Goal: Task Accomplishment & Management: Manage account settings

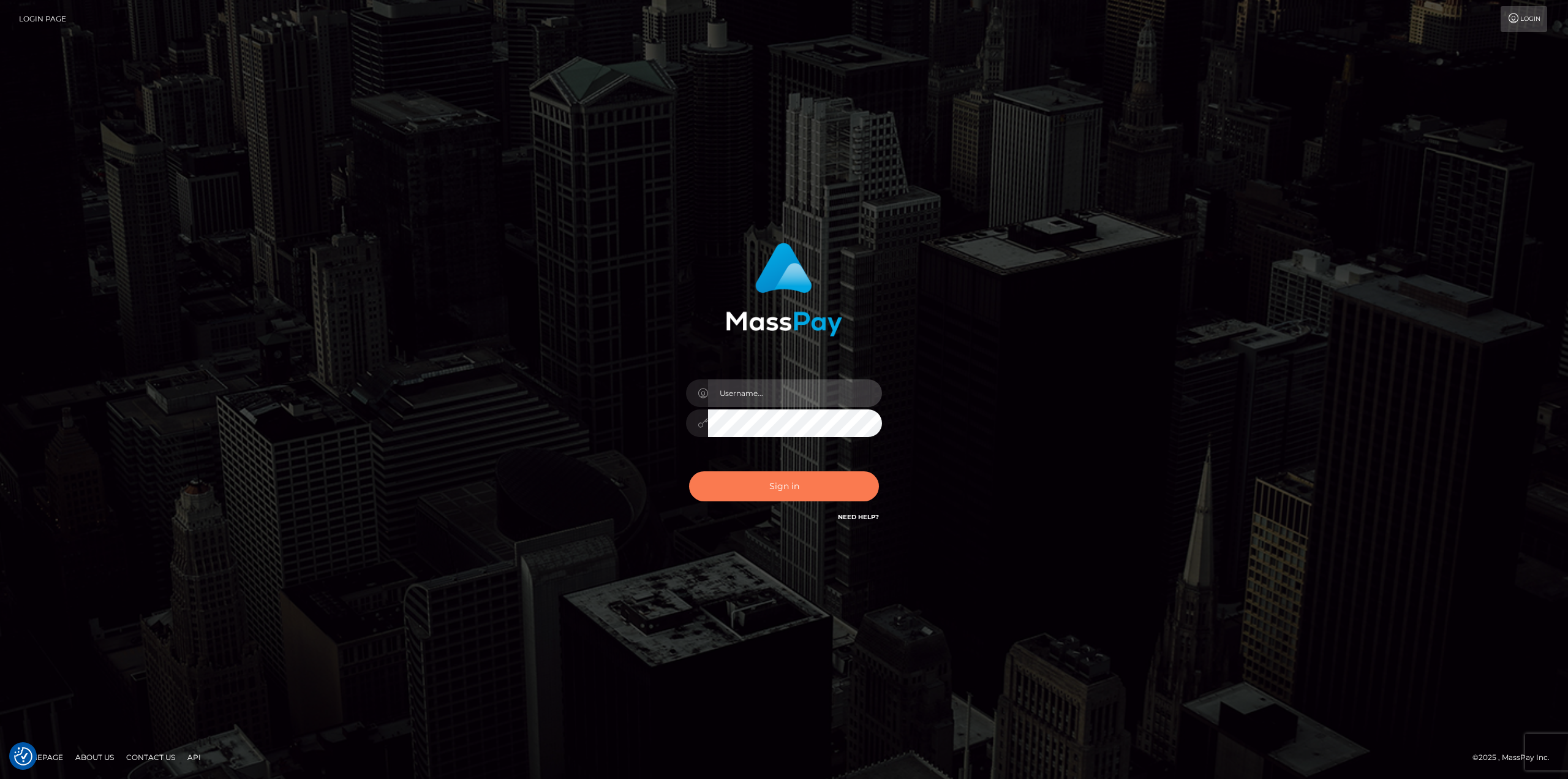
type input "[PERSON_NAME].[PERSON_NAME]"
click at [769, 490] on button "Sign in" at bounding box center [784, 486] width 190 height 30
type input "[PERSON_NAME].[PERSON_NAME]"
click at [788, 483] on button "Sign in" at bounding box center [784, 486] width 190 height 30
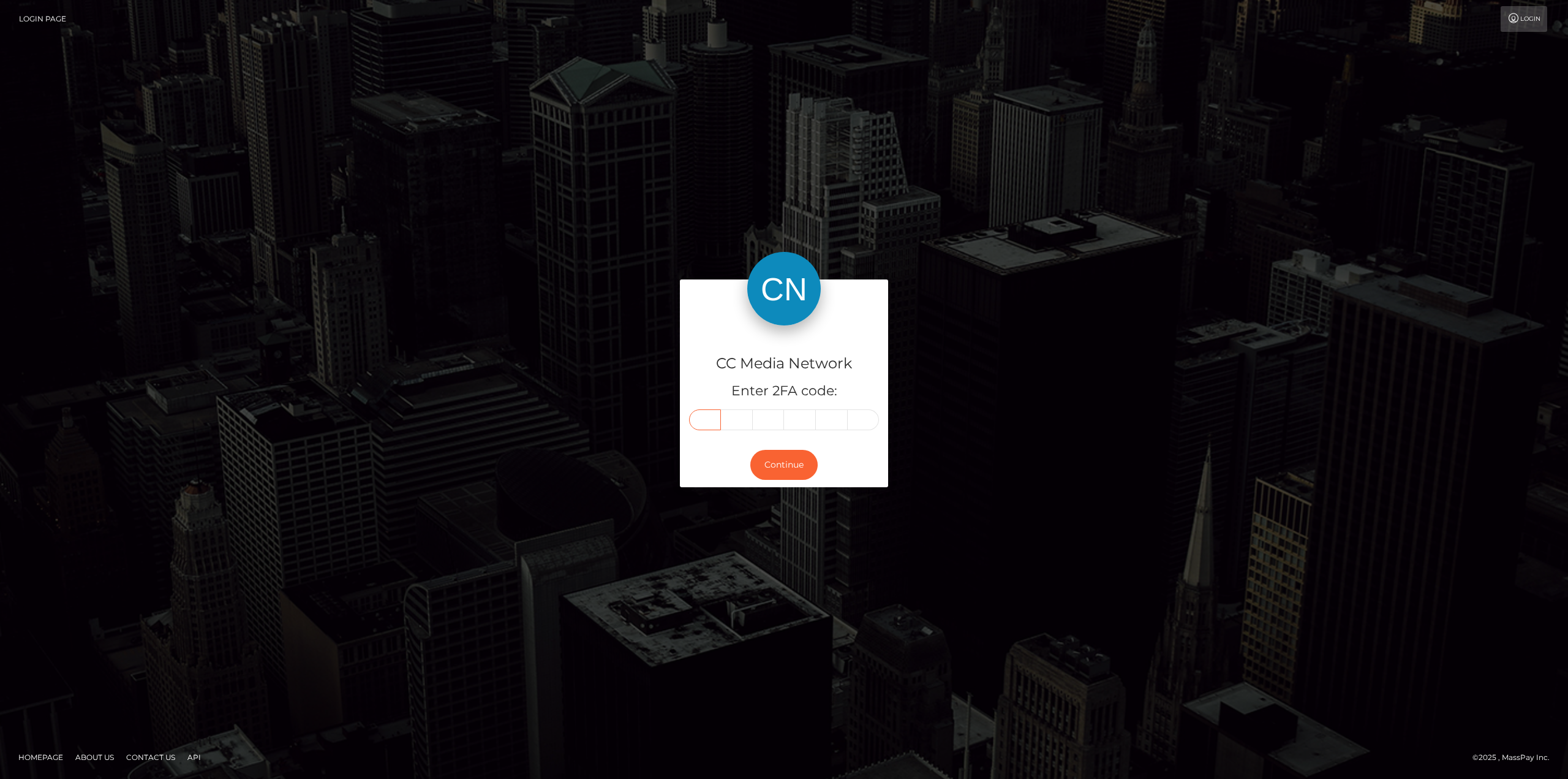
click at [699, 423] on input "text" at bounding box center [705, 420] width 32 height 21
type input "3"
type input "8"
type input "2"
type input "4"
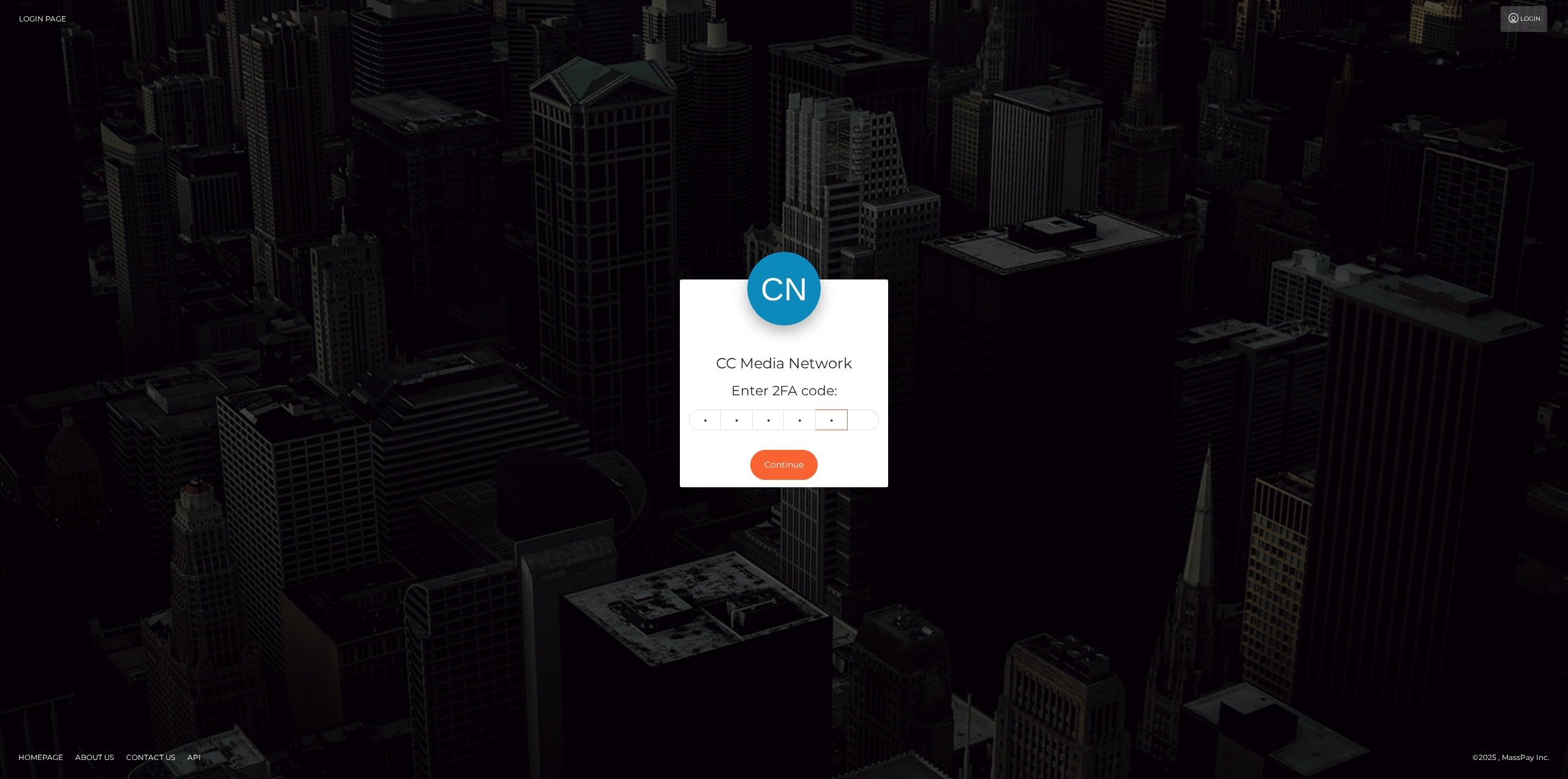
type input "6"
type input "1"
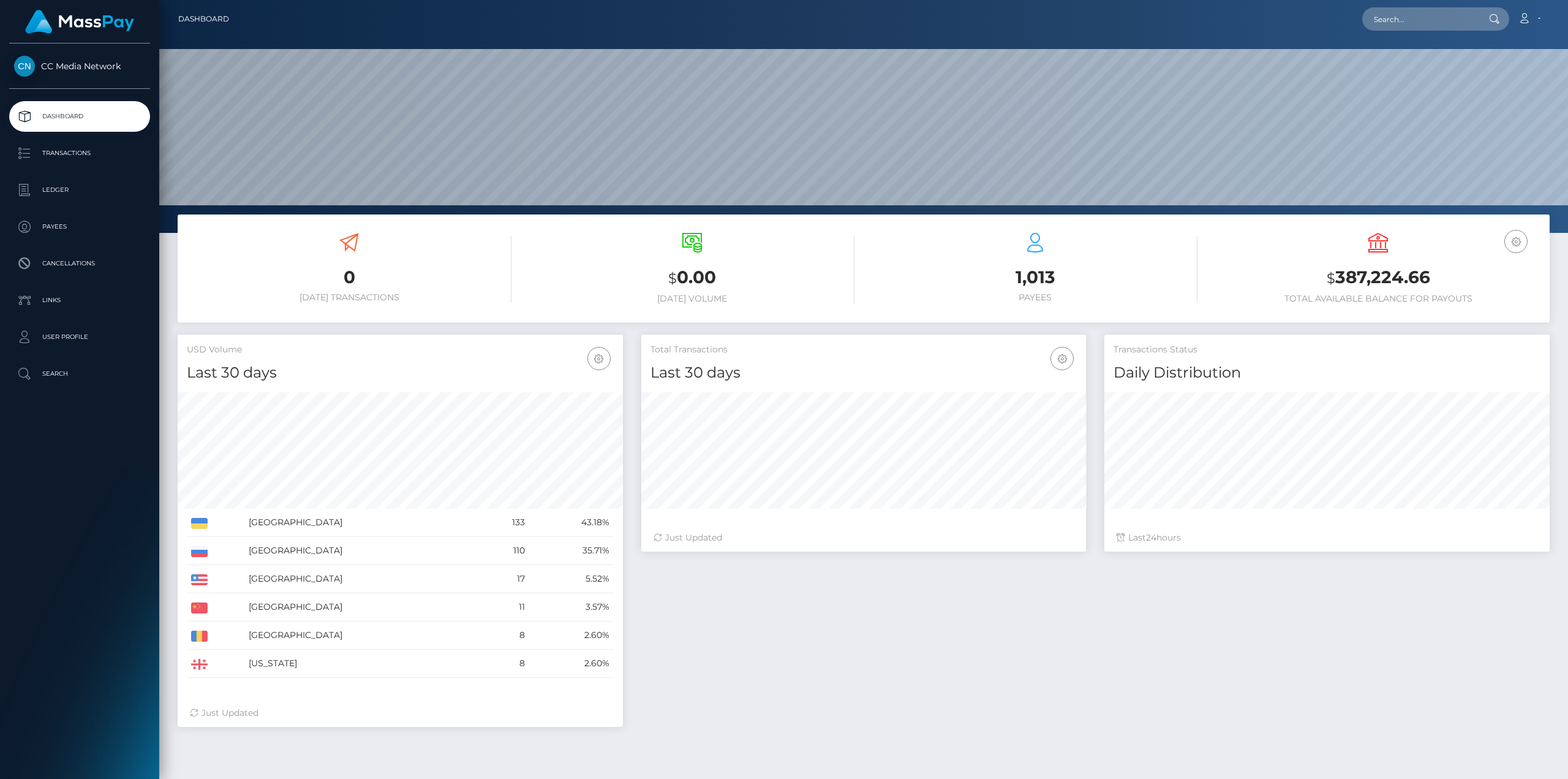
scroll to position [217, 445]
